Goal: Task Accomplishment & Management: Use online tool/utility

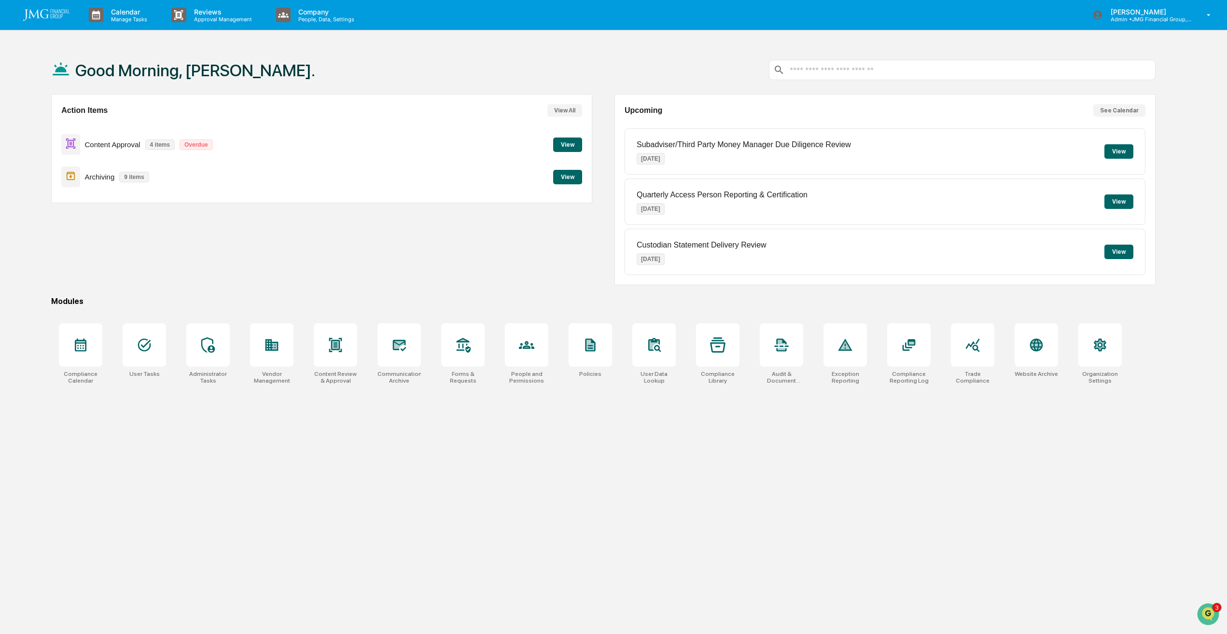
click at [561, 146] on button "View" at bounding box center [567, 145] width 29 height 14
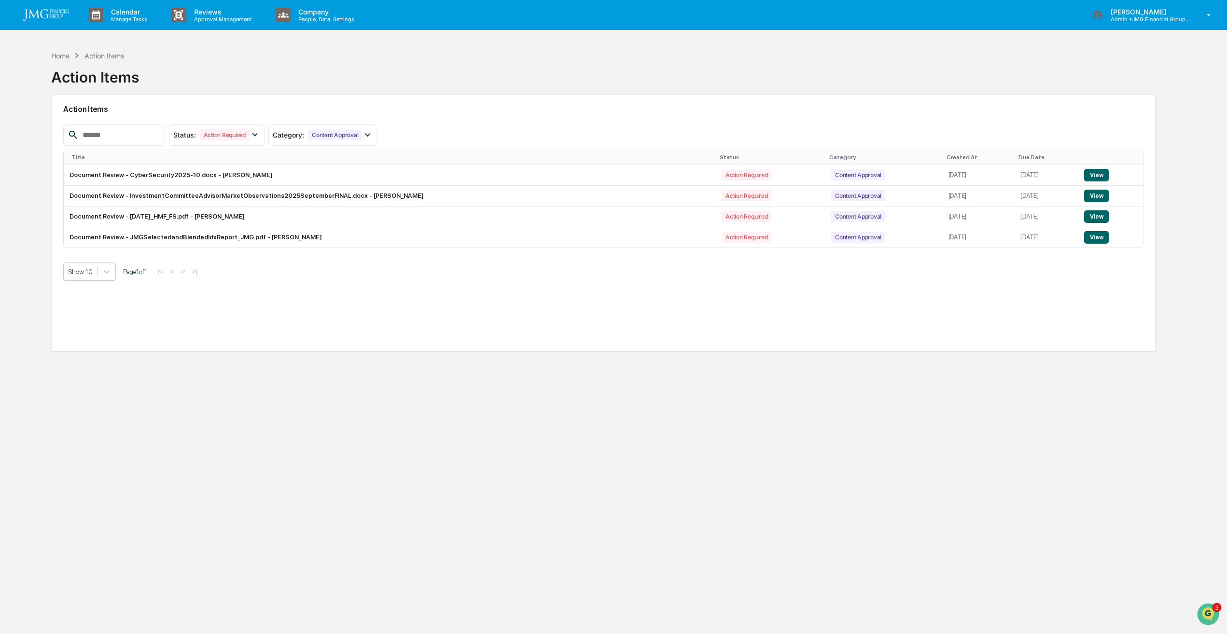
click at [1100, 195] on button "View" at bounding box center [1096, 196] width 25 height 13
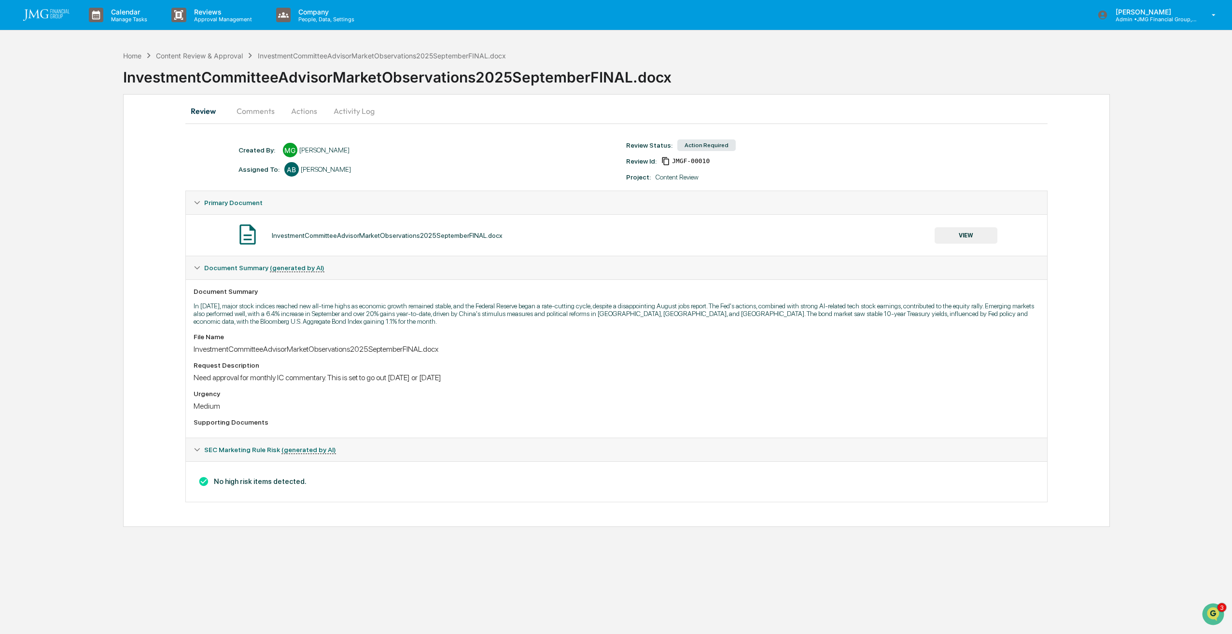
click at [951, 230] on button "VIEW" at bounding box center [966, 235] width 63 height 16
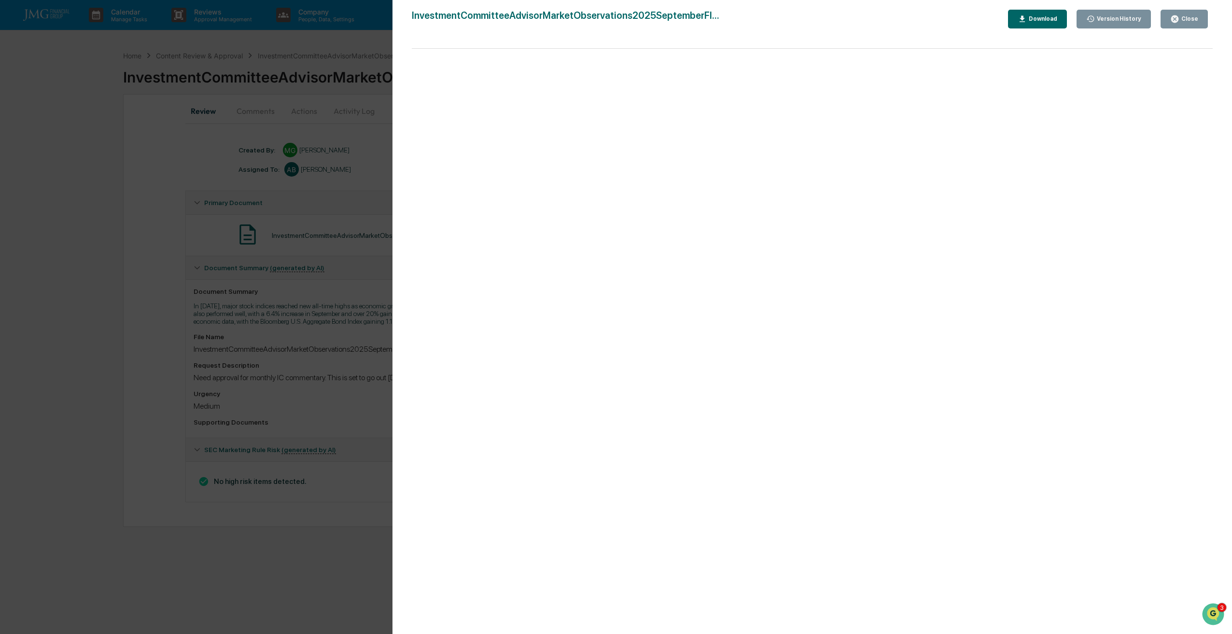
click at [1199, 19] on button "Close" at bounding box center [1183, 19] width 47 height 19
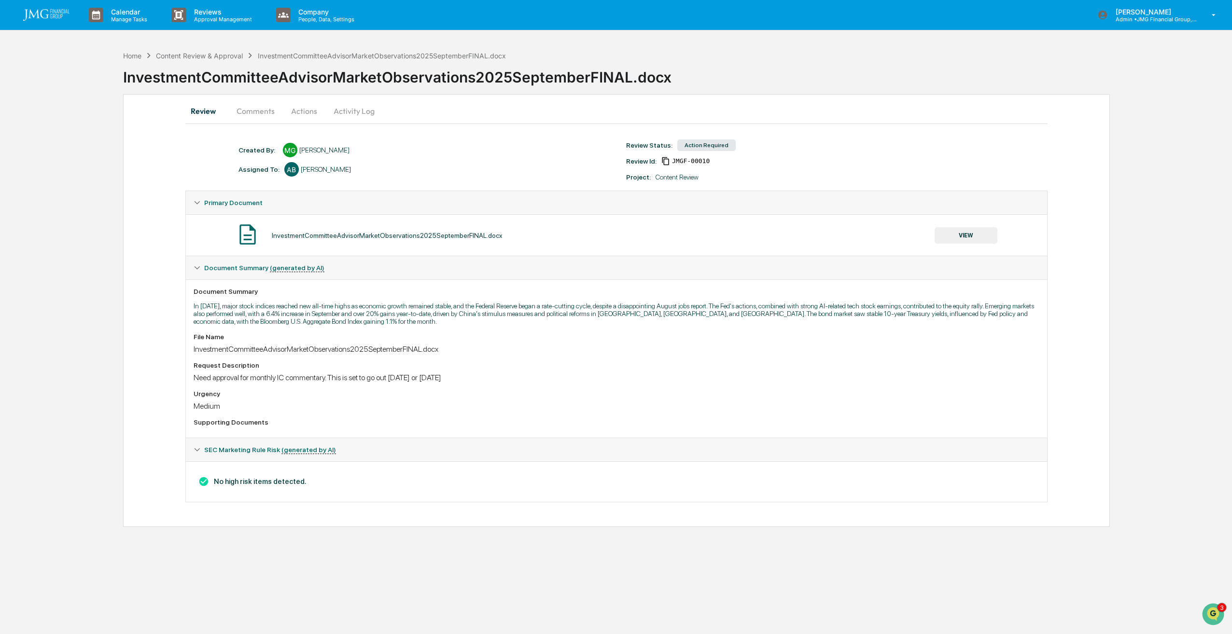
click at [301, 105] on button "Actions" at bounding box center [303, 110] width 43 height 23
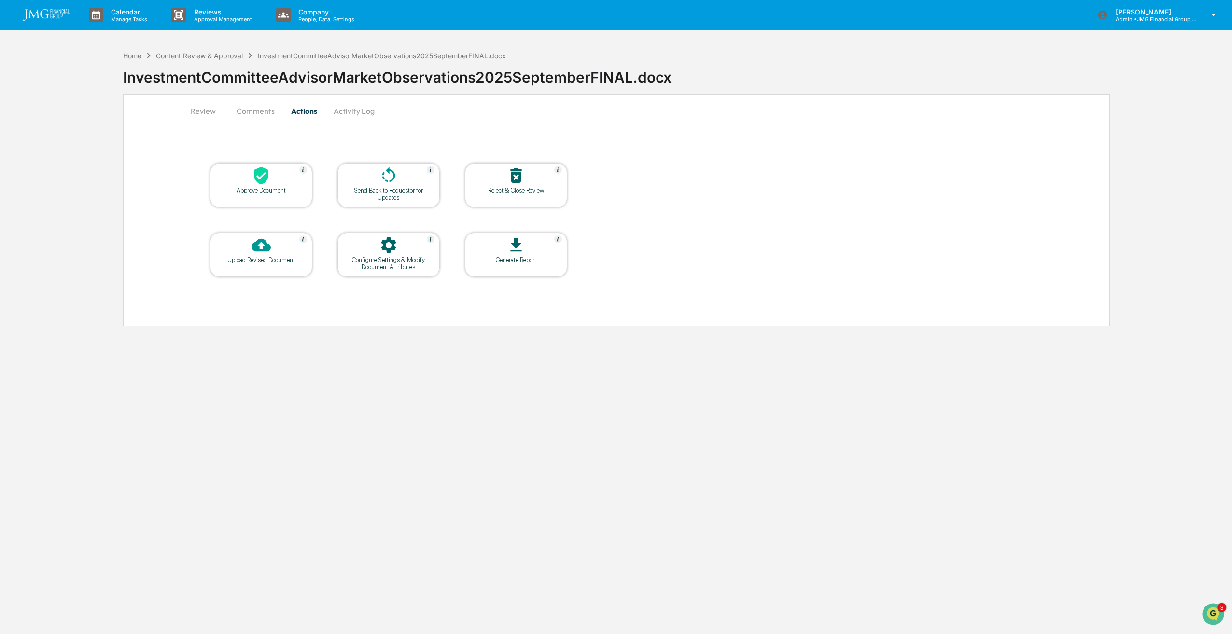
click at [273, 174] on div at bounding box center [261, 176] width 97 height 21
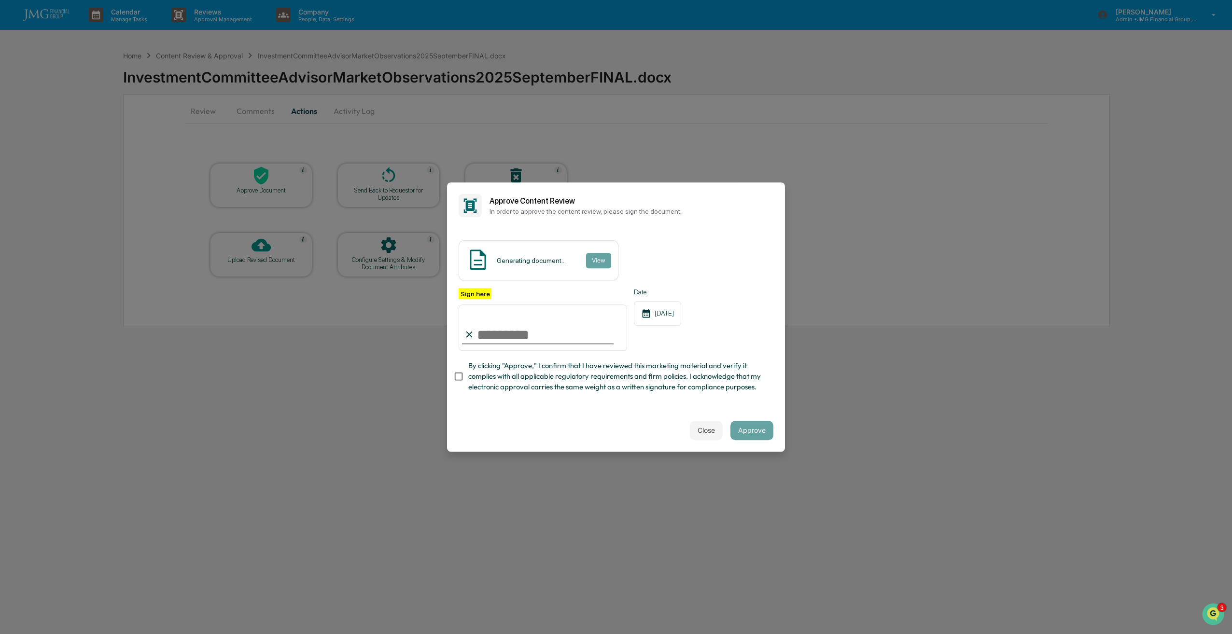
click at [530, 331] on input "Sign here" at bounding box center [543, 328] width 168 height 46
type input "**********"
click at [543, 322] on input "**********" at bounding box center [543, 328] width 168 height 46
click at [707, 437] on button "Close" at bounding box center [706, 430] width 33 height 19
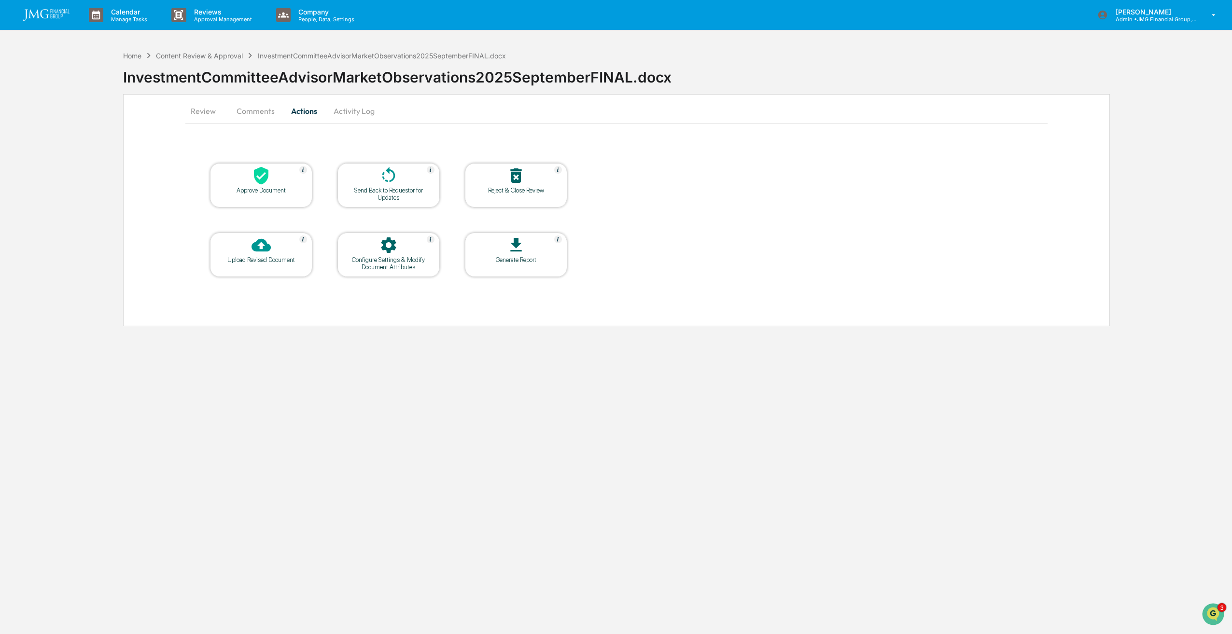
click at [263, 186] on div at bounding box center [261, 176] width 97 height 21
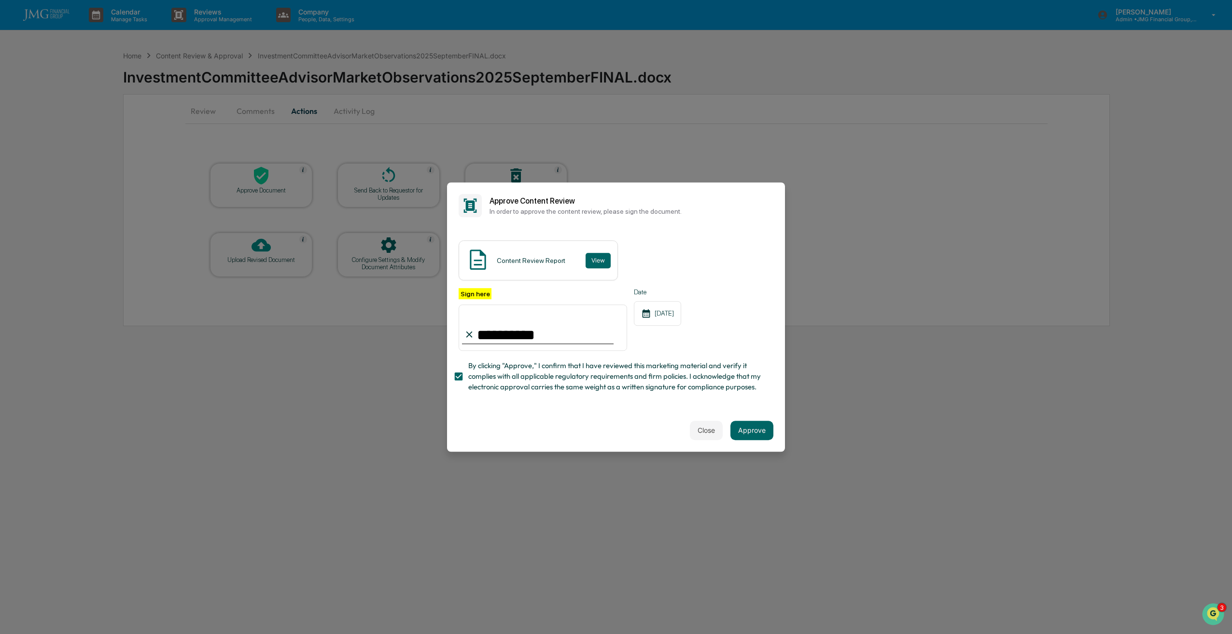
click at [752, 435] on button "Approve" at bounding box center [751, 430] width 43 height 19
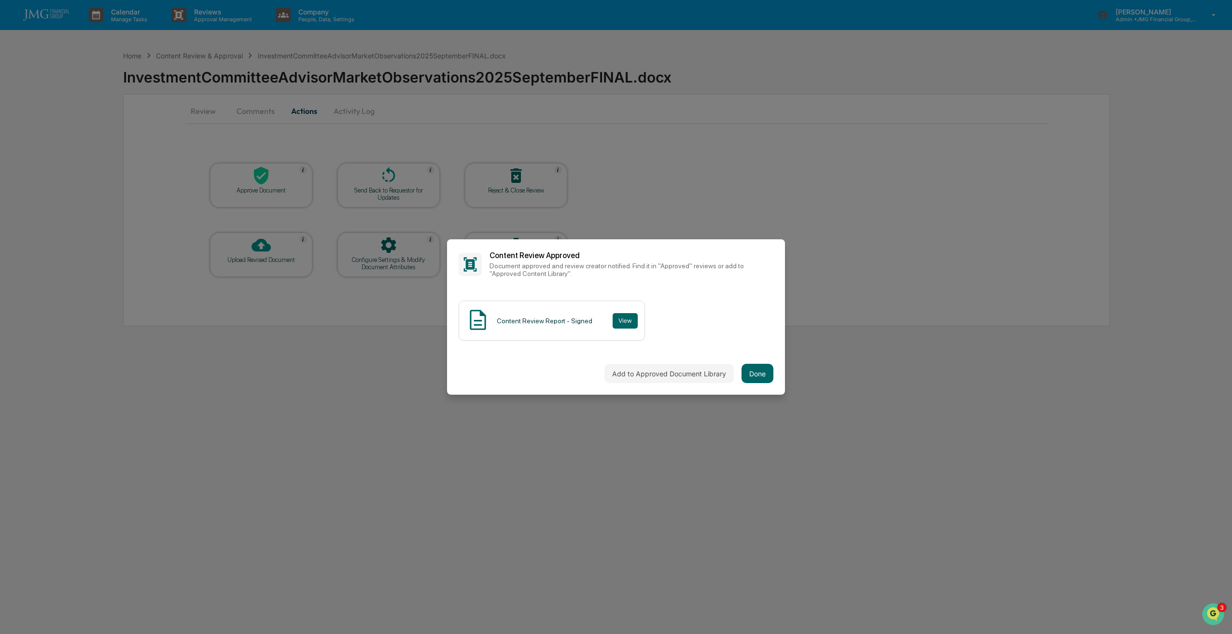
click at [756, 375] on button "Done" at bounding box center [757, 373] width 32 height 19
